Goal: Task Accomplishment & Management: Manage account settings

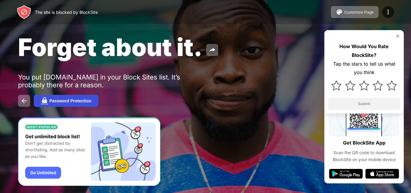
click at [60, 99] on div "Password Protection" at bounding box center [70, 100] width 42 height 5
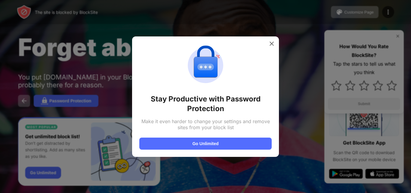
click at [266, 35] on div at bounding box center [205, 96] width 411 height 193
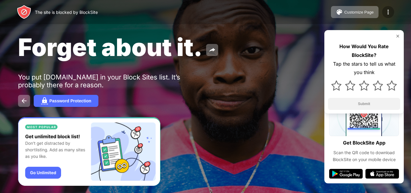
click at [383, 11] on div at bounding box center [388, 12] width 12 height 12
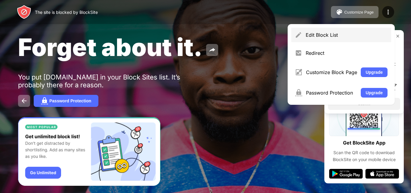
click at [353, 40] on div "Edit Block List" at bounding box center [341, 35] width 100 height 14
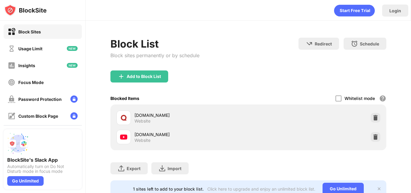
click at [358, 114] on div "quora.com Website" at bounding box center [248, 117] width 269 height 19
click at [366, 118] on div "quora.com Website" at bounding box center [248, 117] width 269 height 19
click at [372, 120] on img at bounding box center [375, 118] width 6 height 6
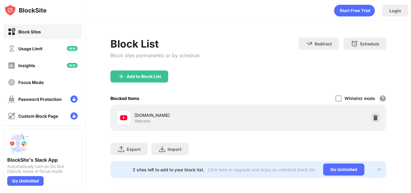
click at [372, 120] on img at bounding box center [375, 118] width 6 height 6
